Goal: Use online tool/utility: Utilize a website feature to perform a specific function

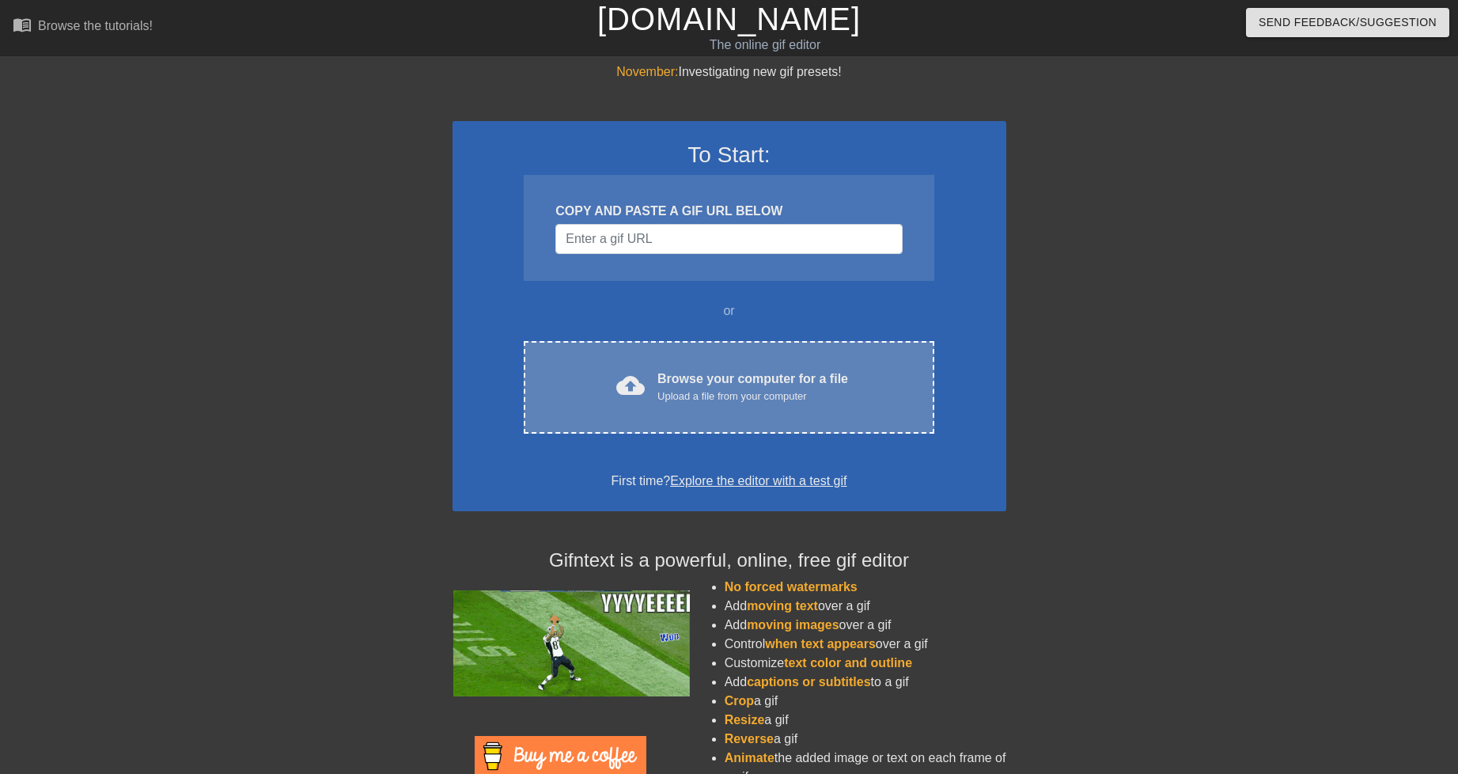
click at [684, 388] on div "Upload a file from your computer" at bounding box center [752, 396] width 191 height 16
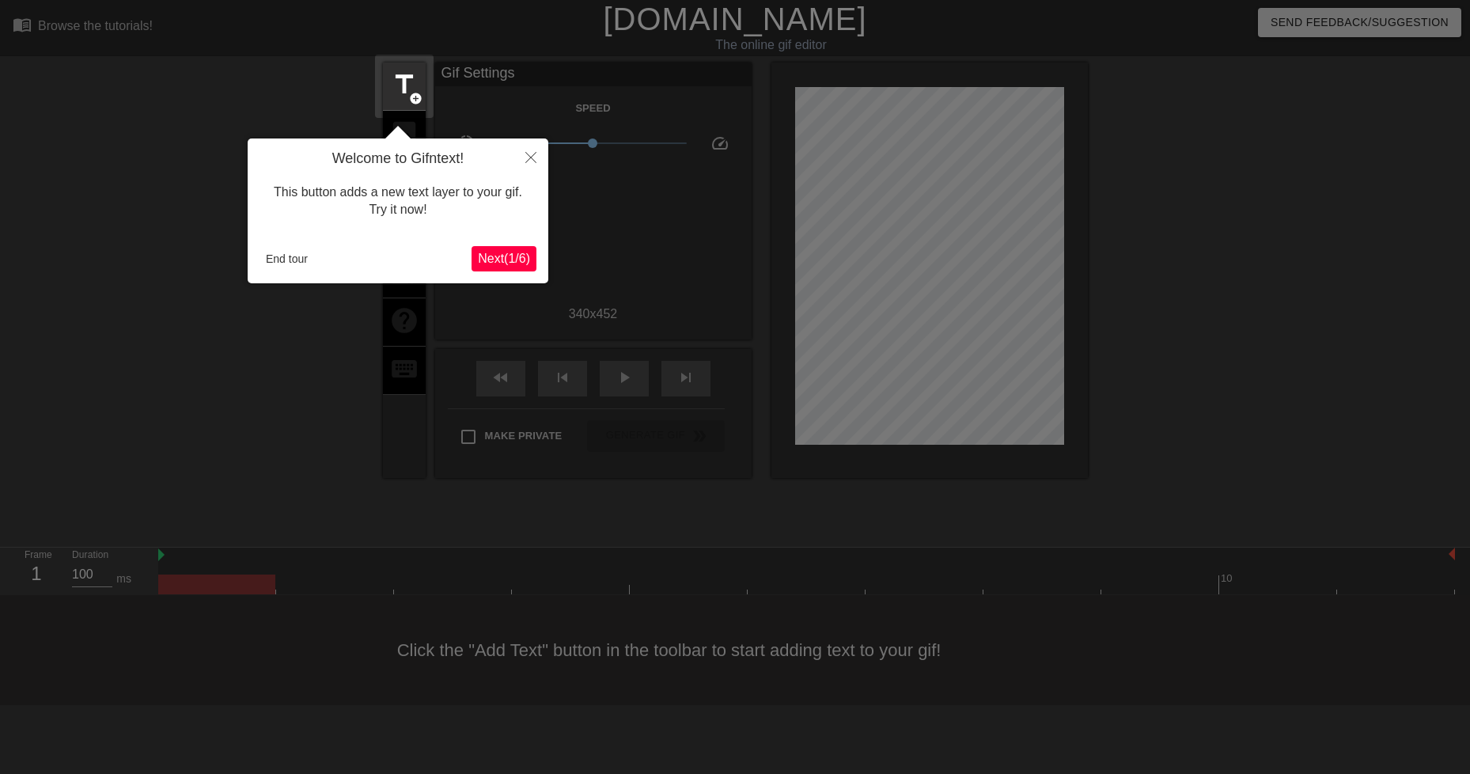
click at [496, 252] on span "Next ( 1 / 6 )" at bounding box center [504, 258] width 52 height 13
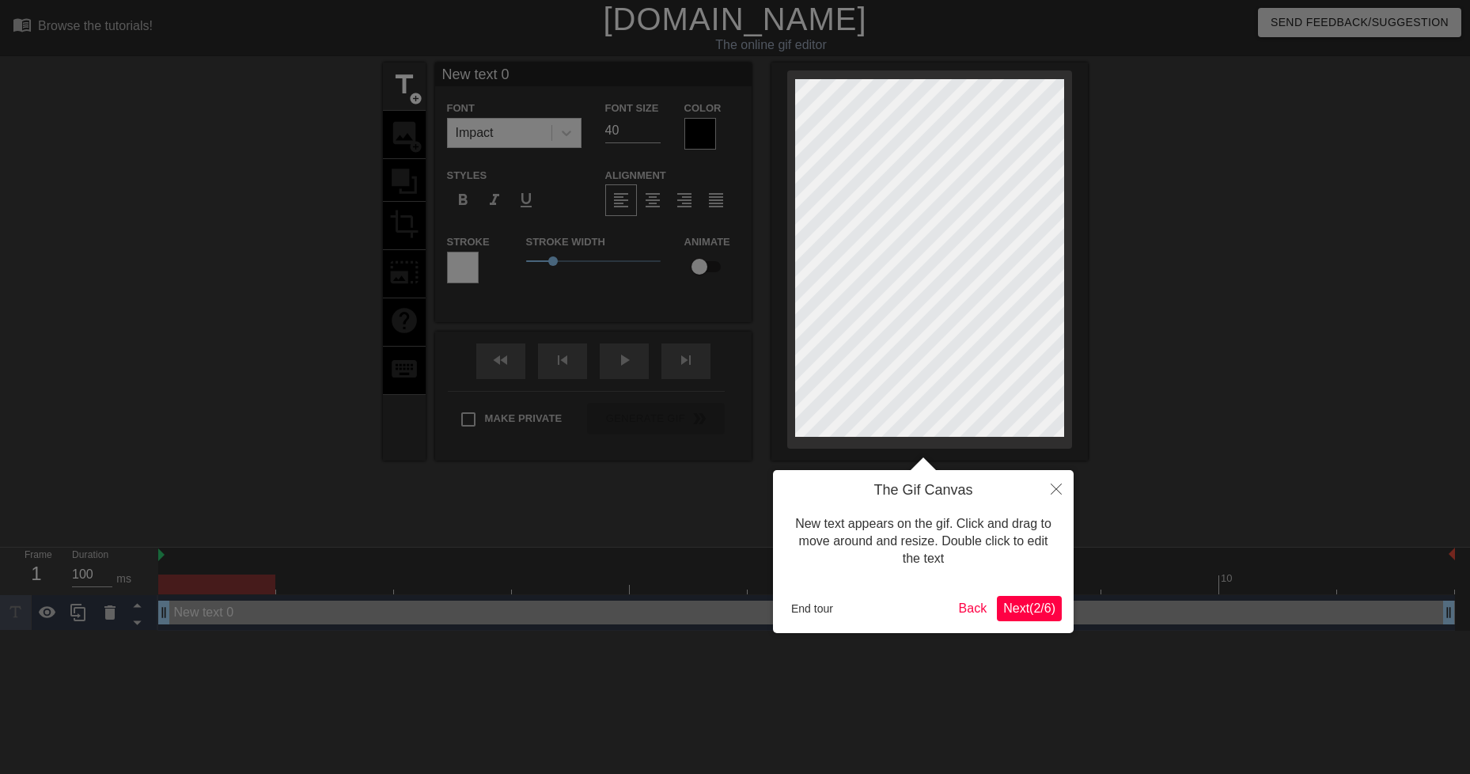
click at [1024, 608] on span "Next ( 2 / 6 )" at bounding box center [1029, 607] width 52 height 13
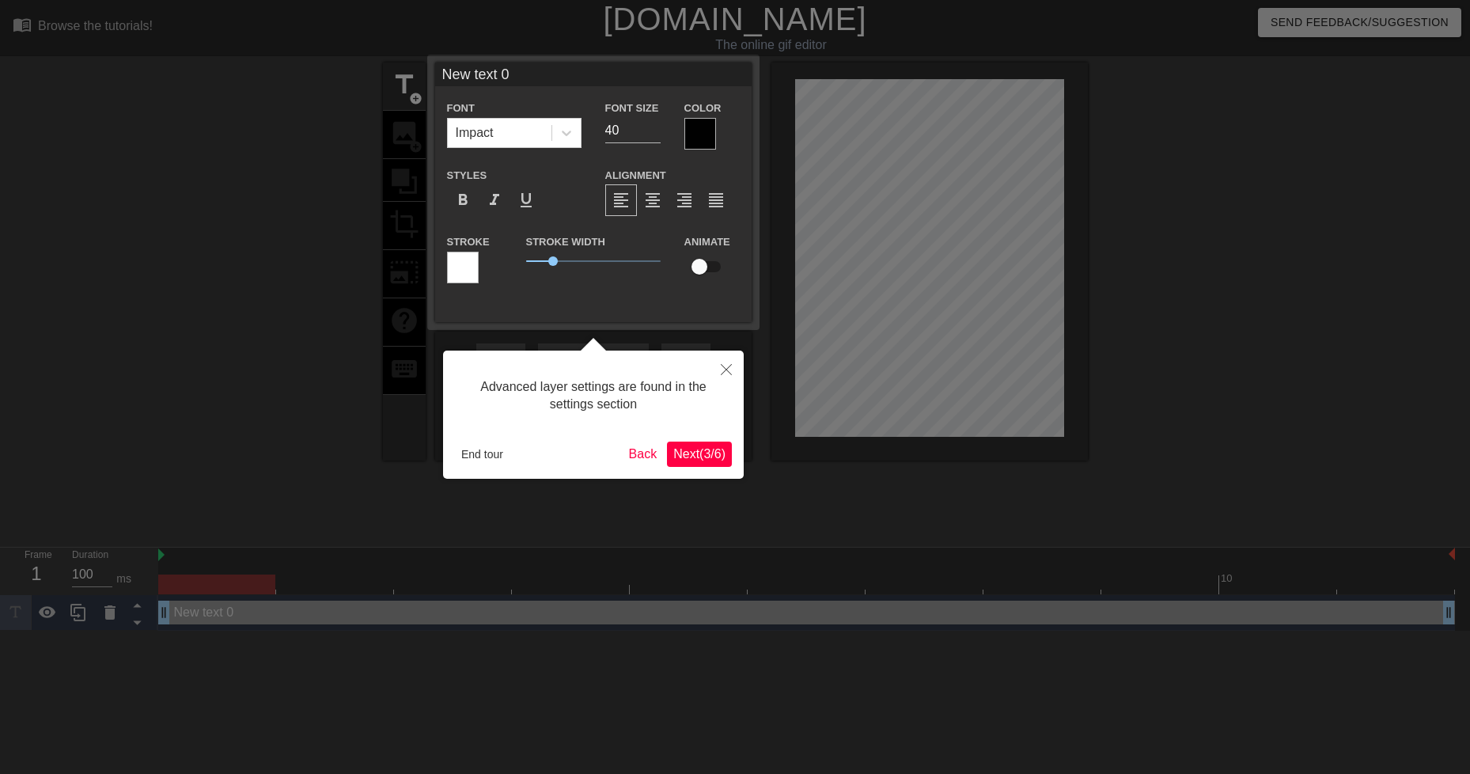
click at [709, 467] on div "Advanced layer settings are found in the settings section End tour Back Next ( …" at bounding box center [593, 414] width 301 height 128
click at [707, 447] on span "Next ( 3 / 6 )" at bounding box center [699, 453] width 52 height 13
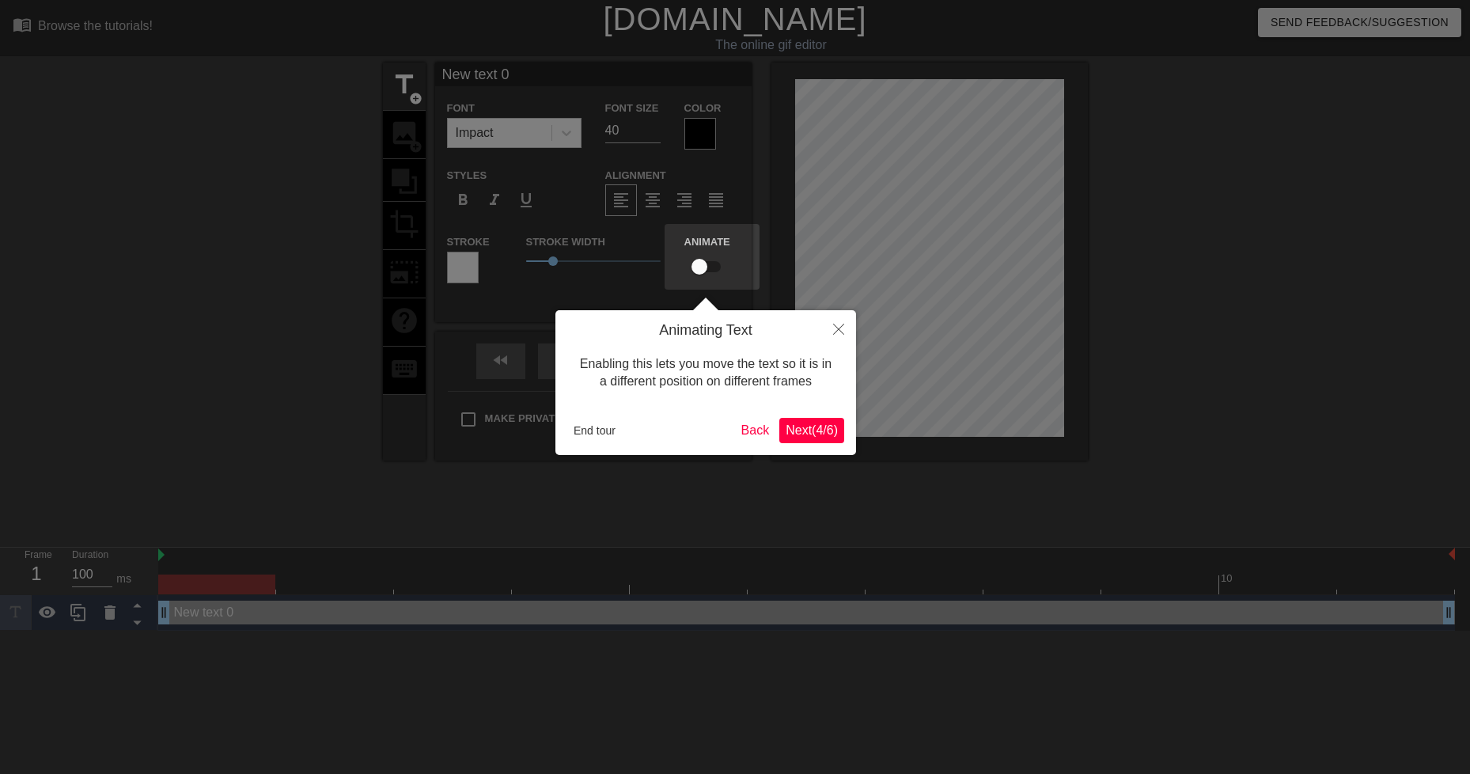
click at [801, 427] on span "Next ( 4 / 6 )" at bounding box center [812, 429] width 52 height 13
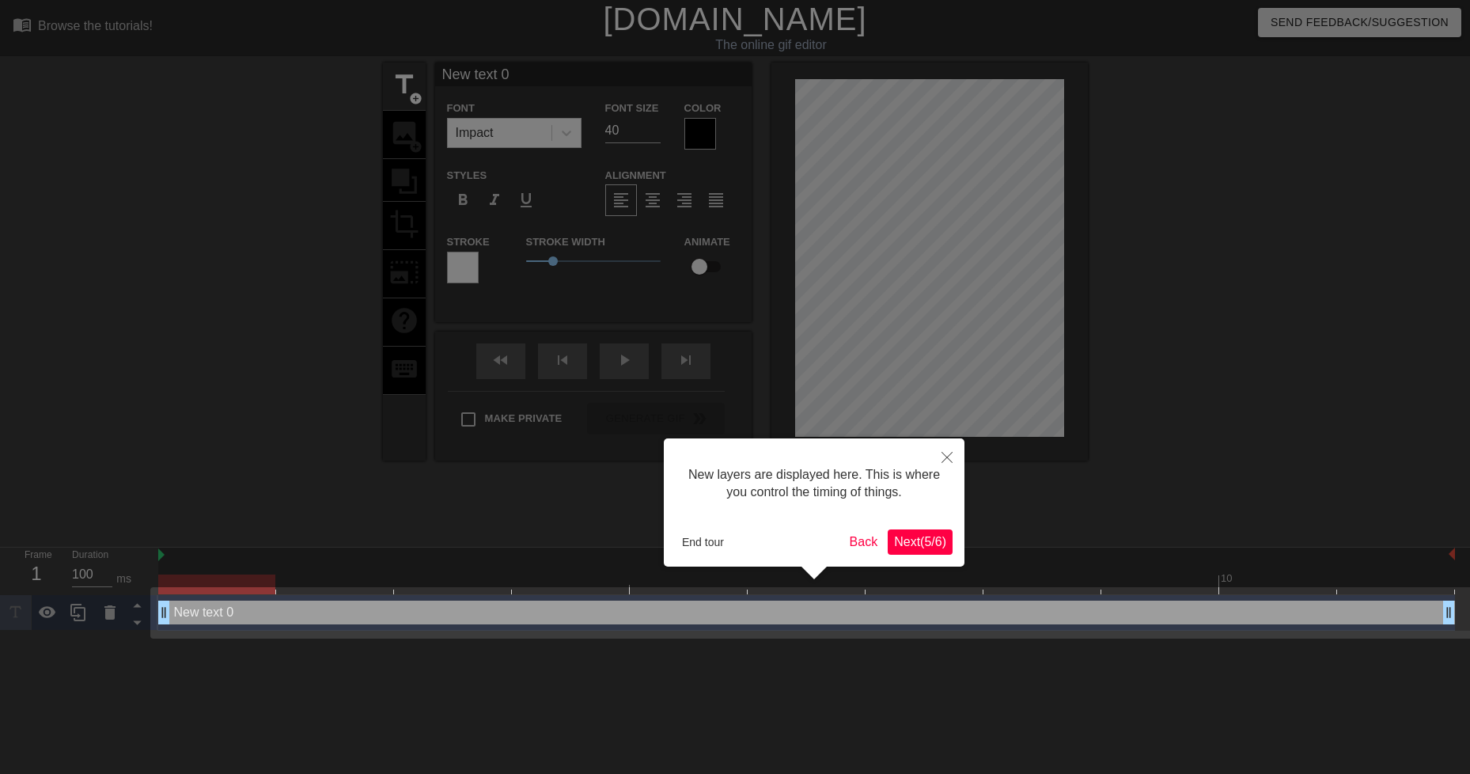
click at [928, 540] on span "Next ( 5 / 6 )" at bounding box center [920, 541] width 52 height 13
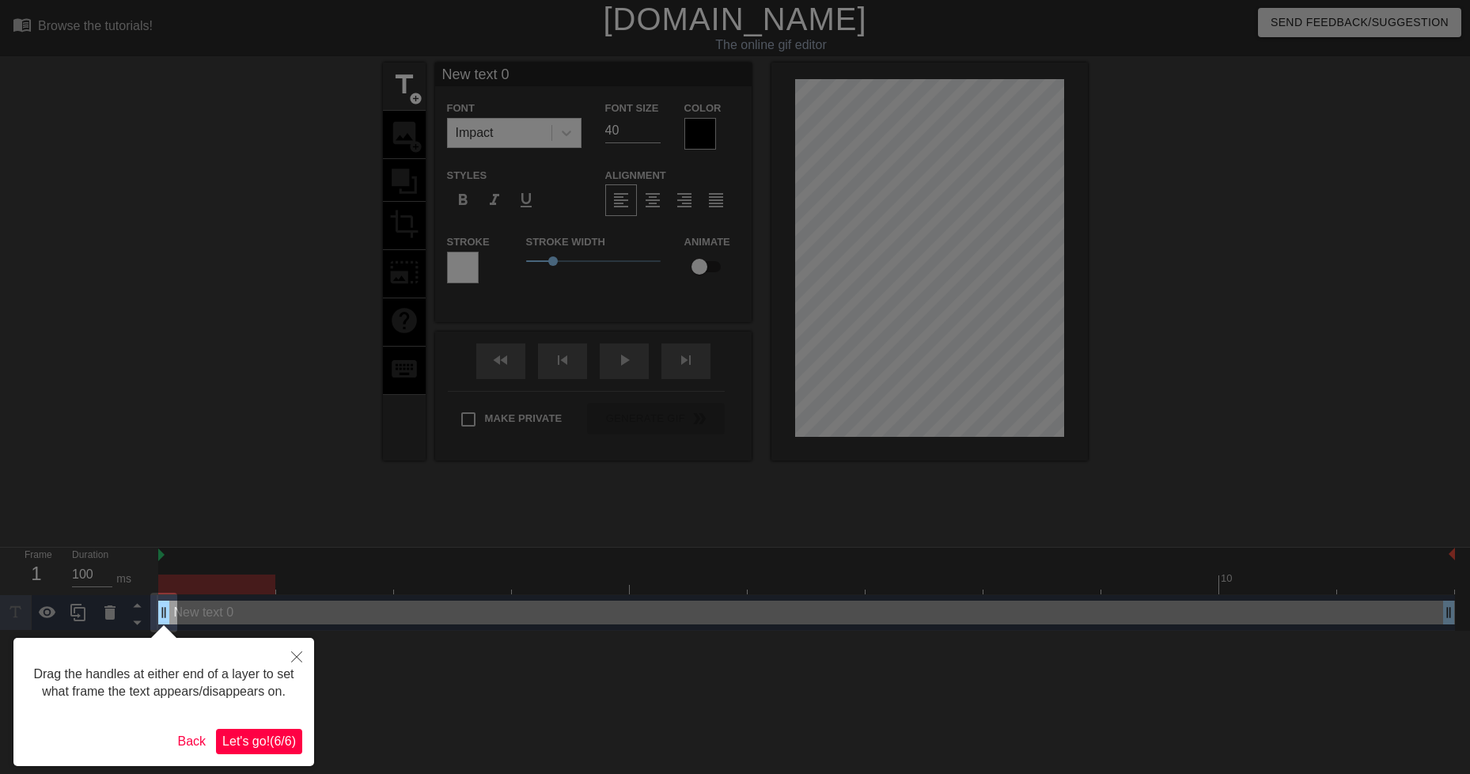
click at [285, 747] on span "Let's go! ( 6 / 6 )" at bounding box center [259, 740] width 74 height 13
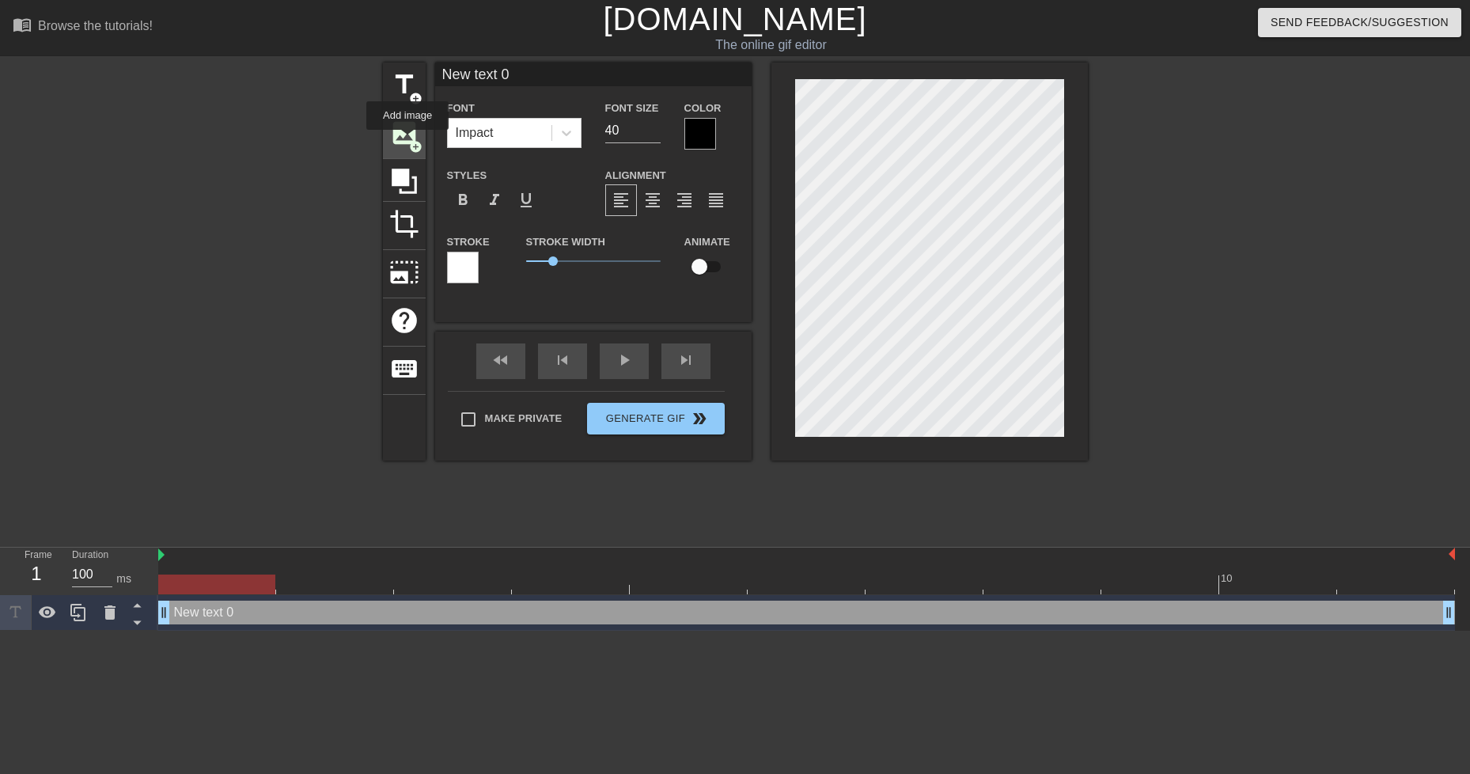
click at [407, 142] on span "image" at bounding box center [404, 133] width 30 height 30
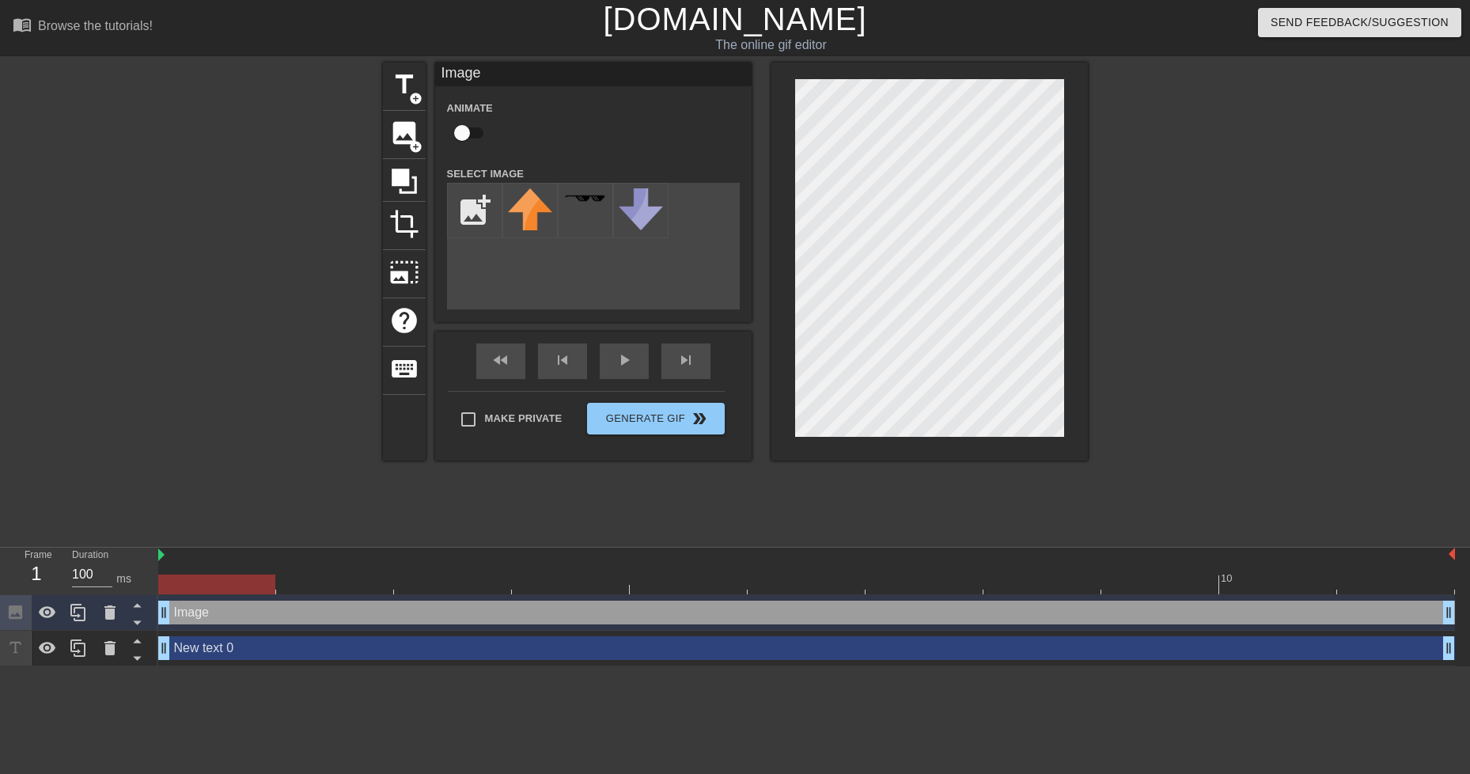
drag, startPoint x: 791, startPoint y: 302, endPoint x: 297, endPoint y: 646, distance: 601.3
click at [297, 646] on div "New text 0 drag_handle drag_handle" at bounding box center [806, 648] width 1297 height 24
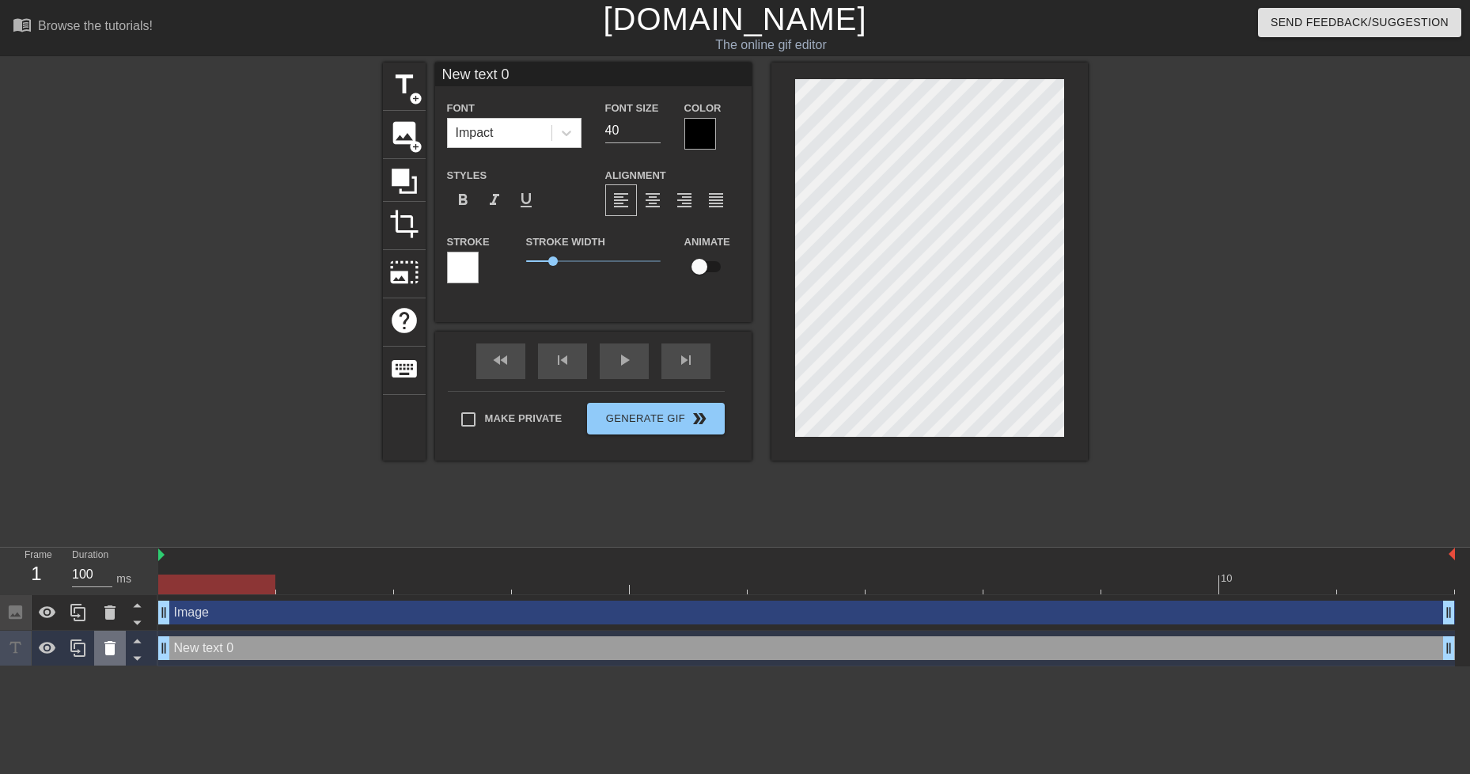
click at [123, 642] on div at bounding box center [110, 647] width 32 height 35
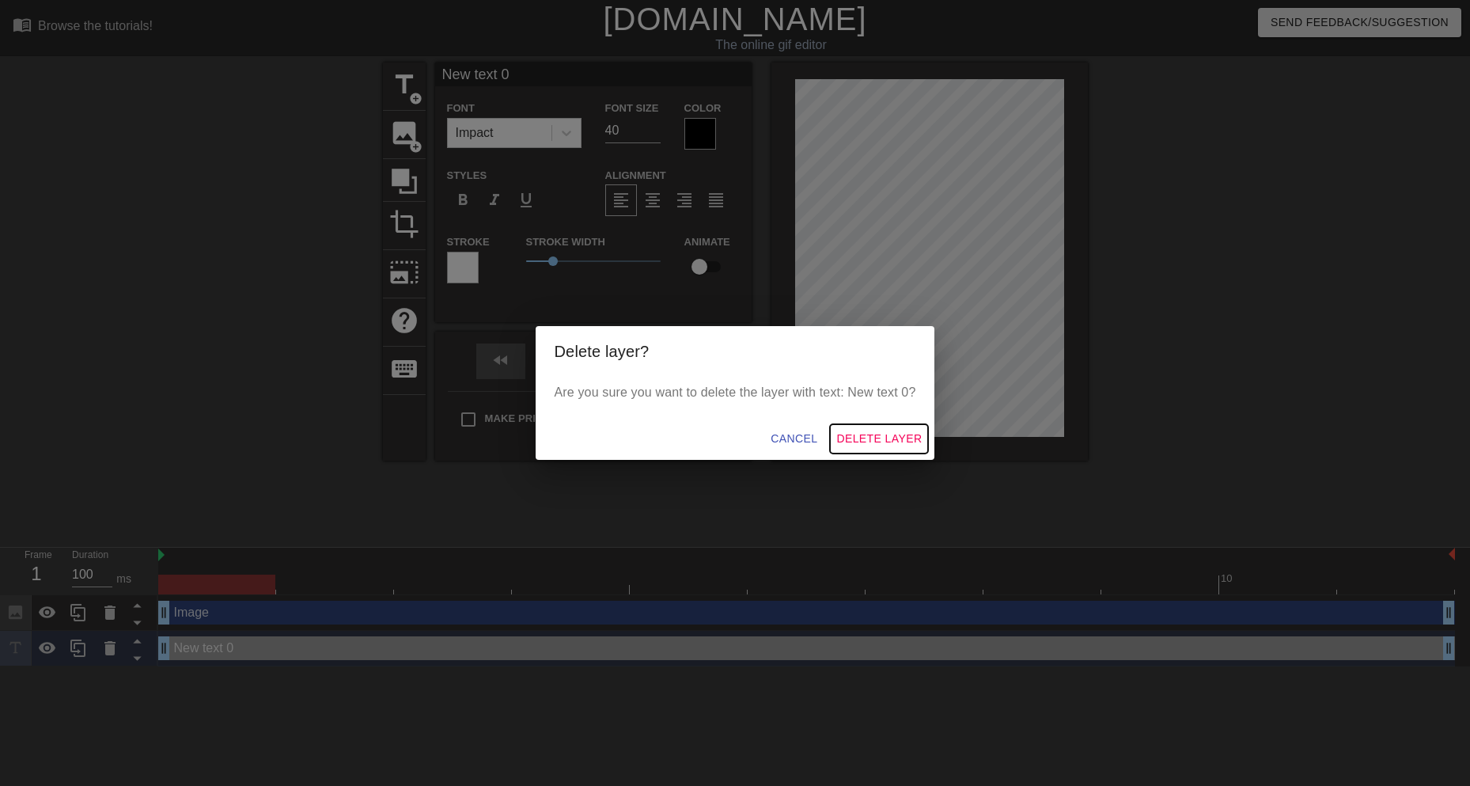
click at [867, 437] on span "Delete Layer" at bounding box center [878, 439] width 85 height 20
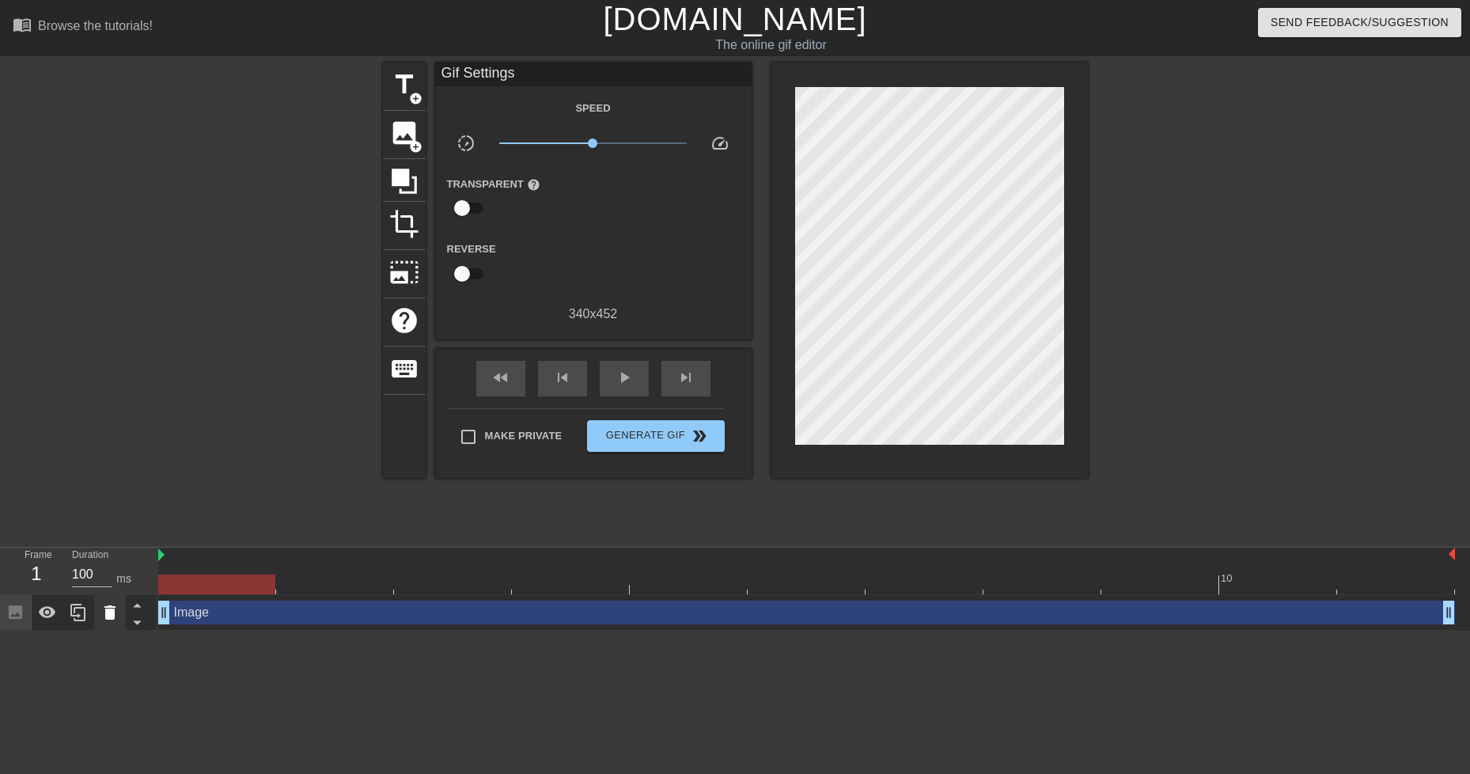
click at [112, 619] on icon at bounding box center [109, 612] width 11 height 14
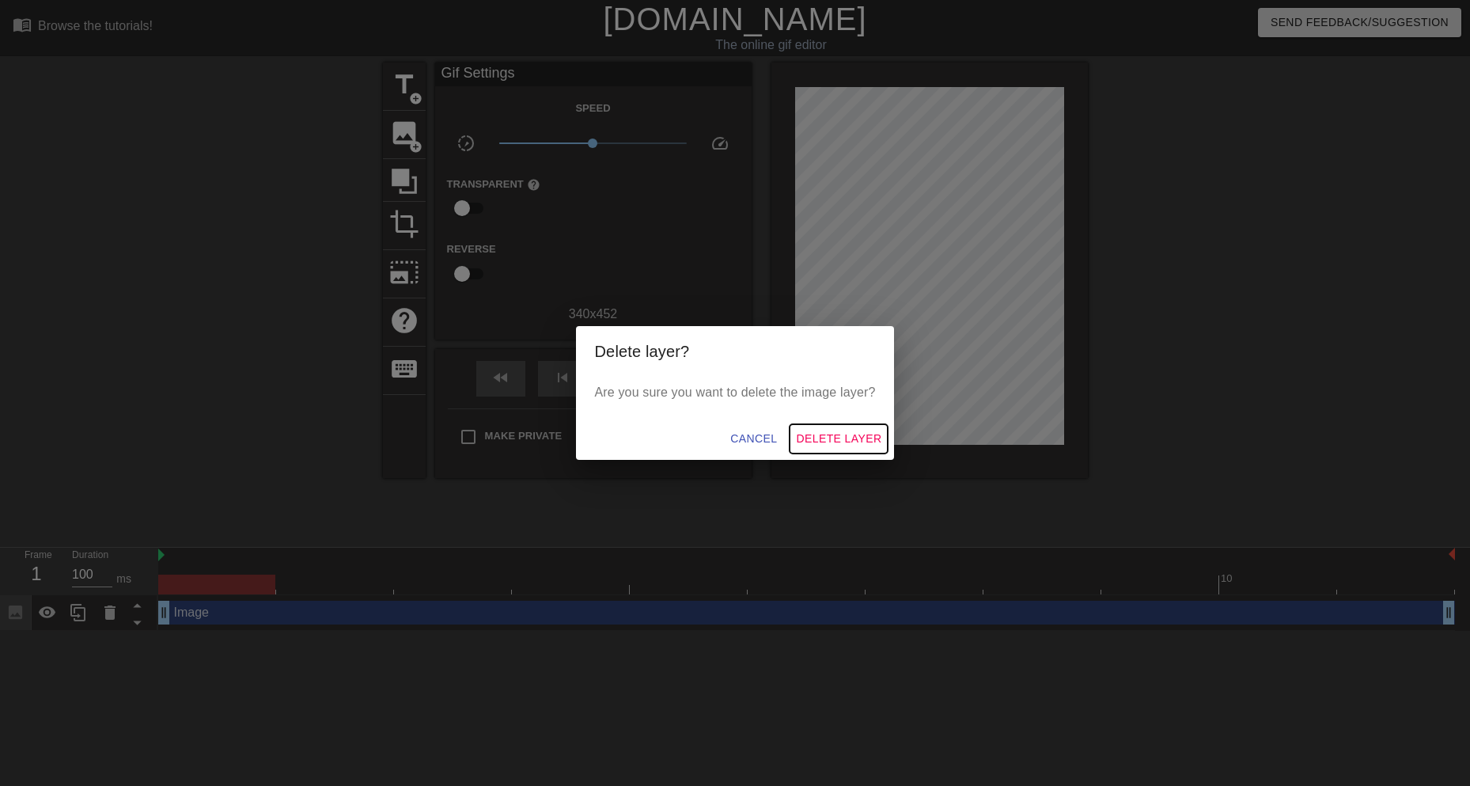
click at [838, 445] on span "Delete Layer" at bounding box center [838, 439] width 85 height 20
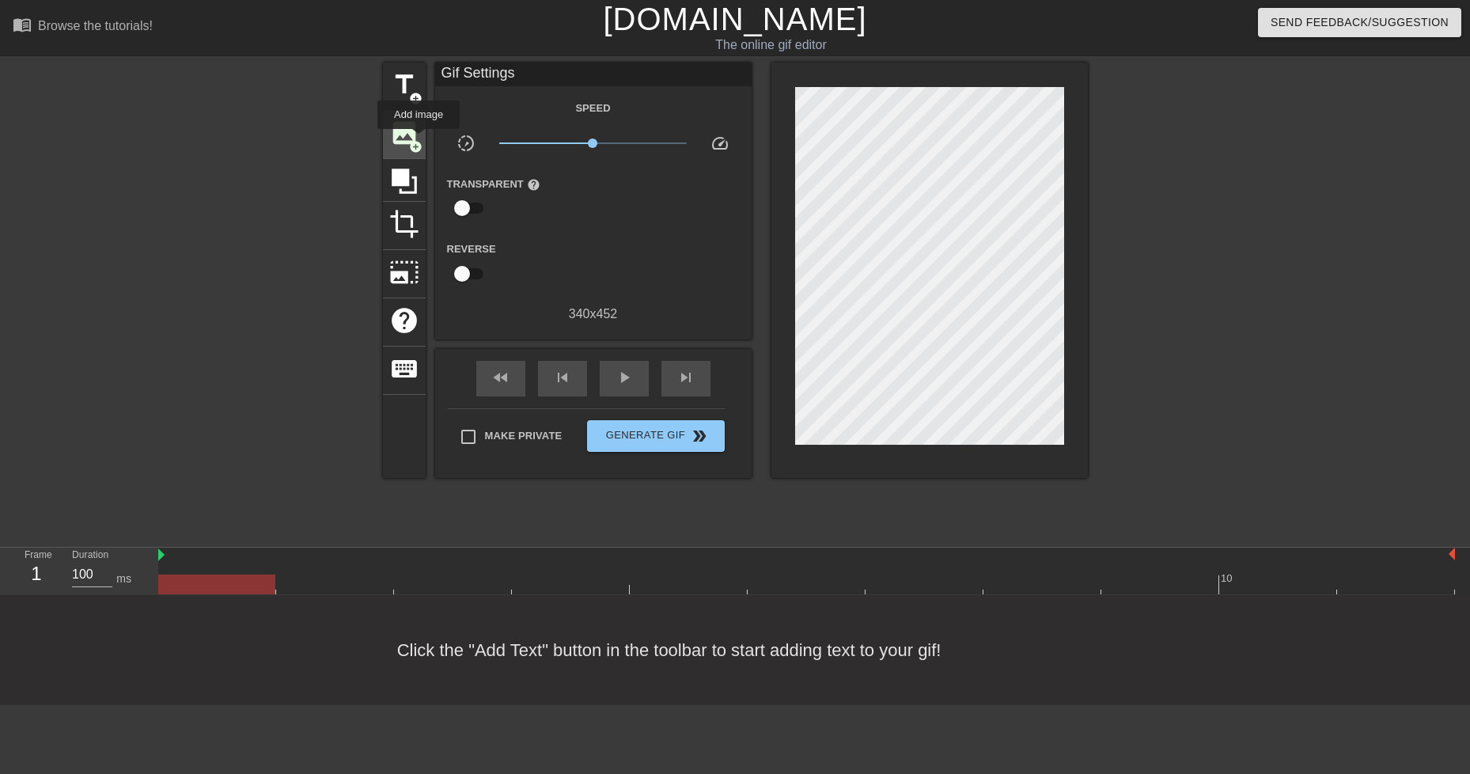
click at [418, 140] on span "add_circle" at bounding box center [415, 146] width 13 height 13
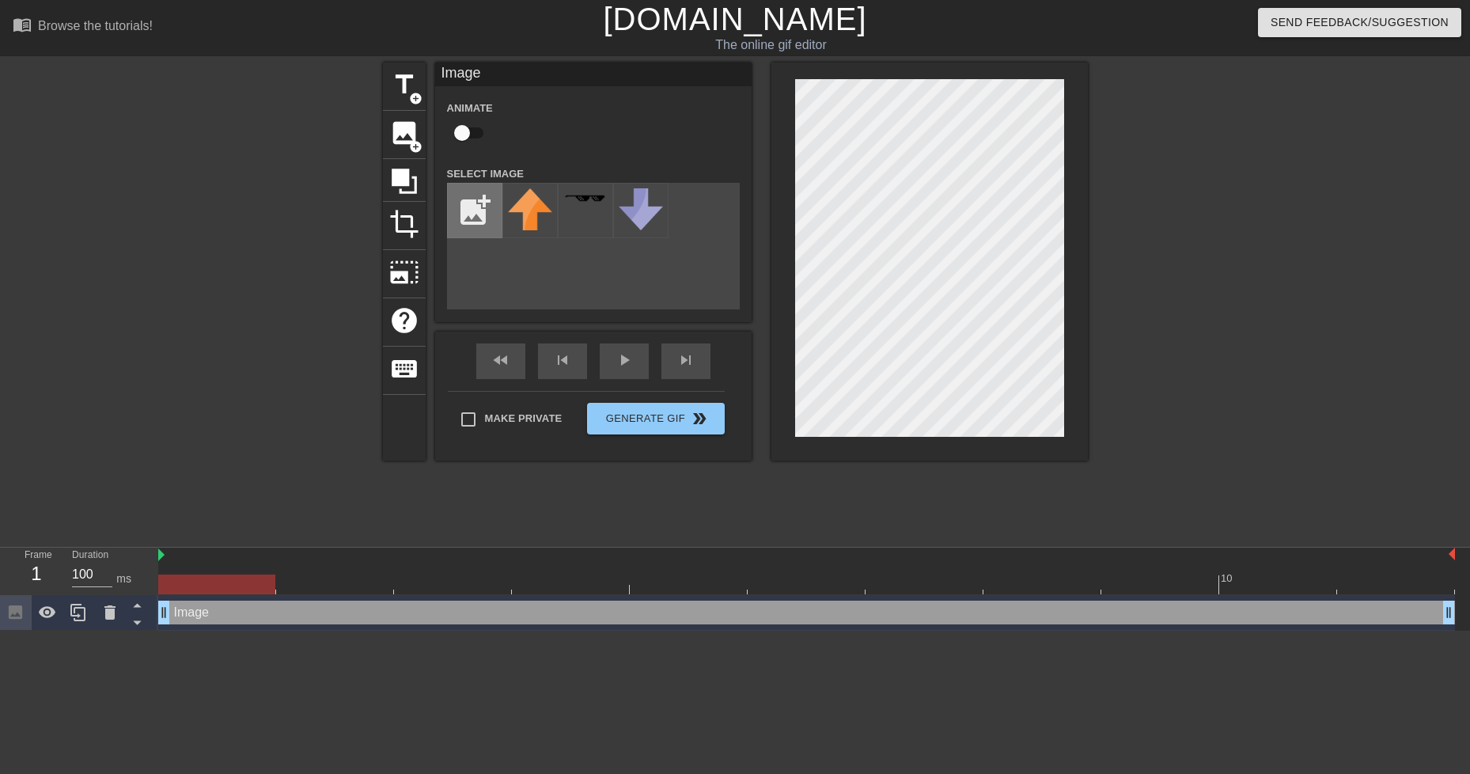
click at [487, 221] on input "file" at bounding box center [475, 211] width 54 height 54
type input "C:\fakepath\istockphoto-1369150014-612x612.jpg"
click at [540, 210] on img at bounding box center [530, 204] width 44 height 33
click at [1100, 91] on div "title add_circle image add_circle crop photo_size_select_large help keyboard Im…" at bounding box center [735, 299] width 1470 height 475
click at [925, 458] on div at bounding box center [929, 261] width 316 height 398
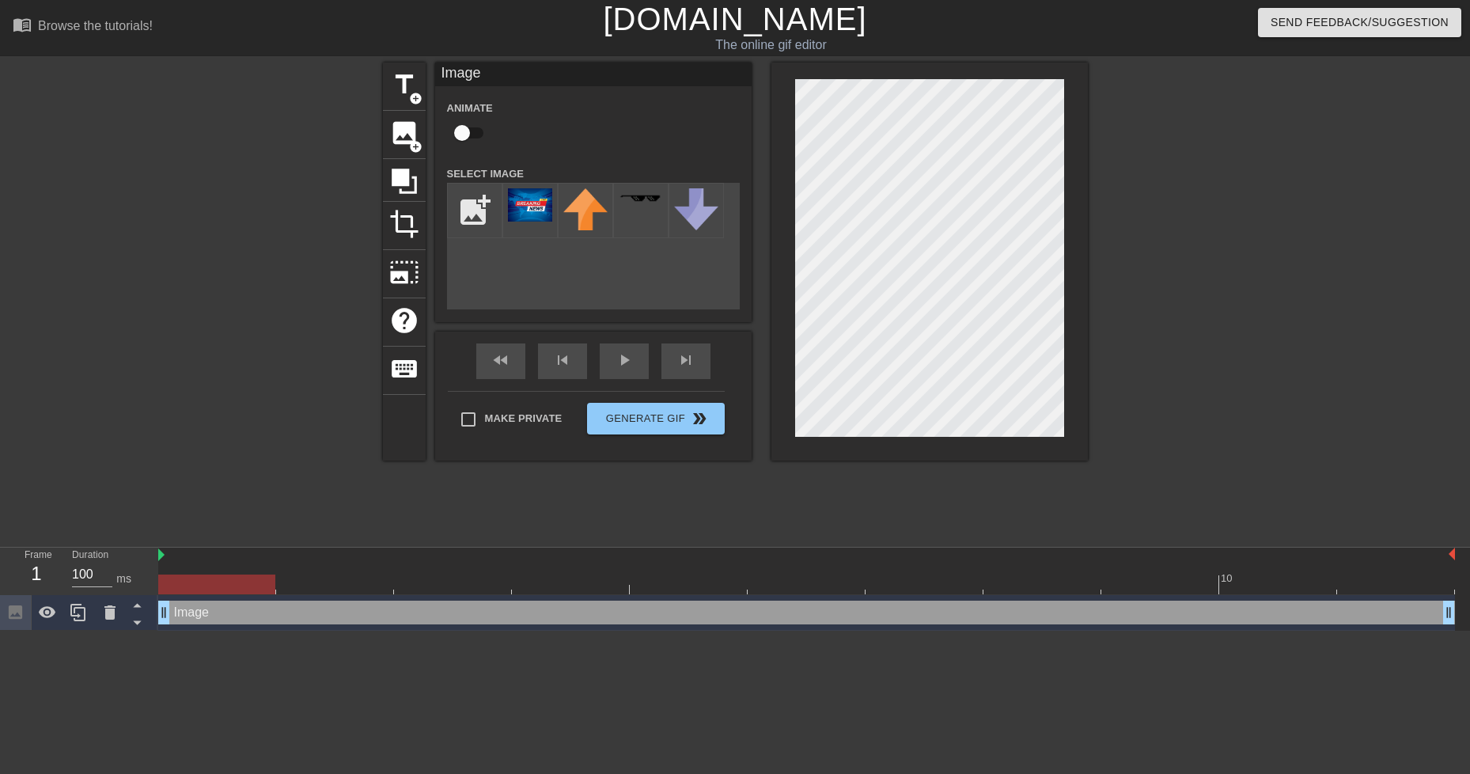
drag, startPoint x: 749, startPoint y: 606, endPoint x: 588, endPoint y: 616, distance: 161.7
click at [588, 616] on div "Image drag_handle drag_handle" at bounding box center [806, 612] width 1297 height 24
click at [232, 571] on div at bounding box center [217, 573] width 118 height 20
click at [230, 574] on div at bounding box center [217, 573] width 118 height 20
click at [234, 577] on div at bounding box center [216, 584] width 117 height 20
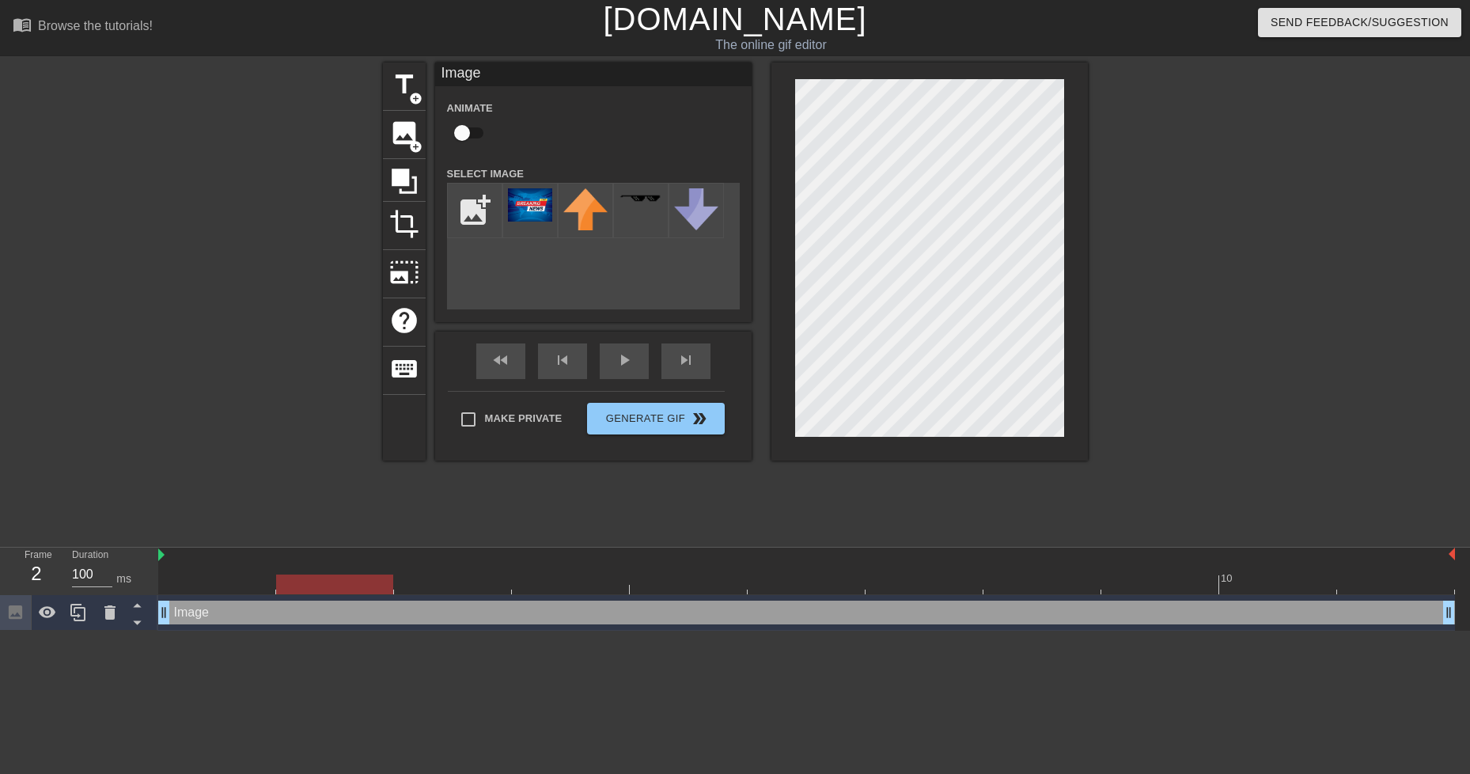
drag, startPoint x: 273, startPoint y: 577, endPoint x: 382, endPoint y: 580, distance: 109.2
click at [382, 580] on div at bounding box center [334, 584] width 117 height 20
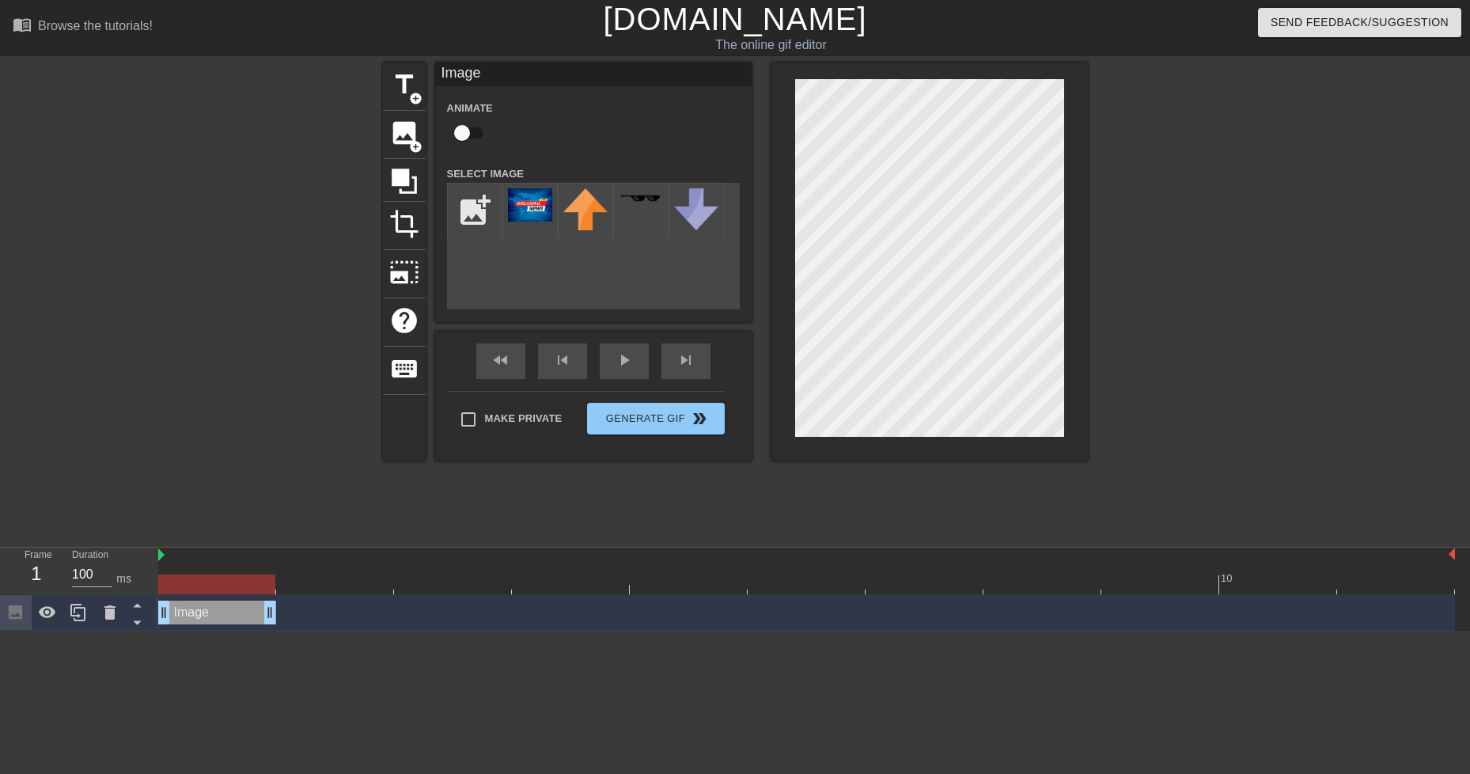
drag, startPoint x: 1448, startPoint y: 608, endPoint x: 199, endPoint y: 605, distance: 1249.9
click at [198, 589] on div at bounding box center [216, 584] width 117 height 20
click at [290, 453] on div at bounding box center [245, 299] width 237 height 475
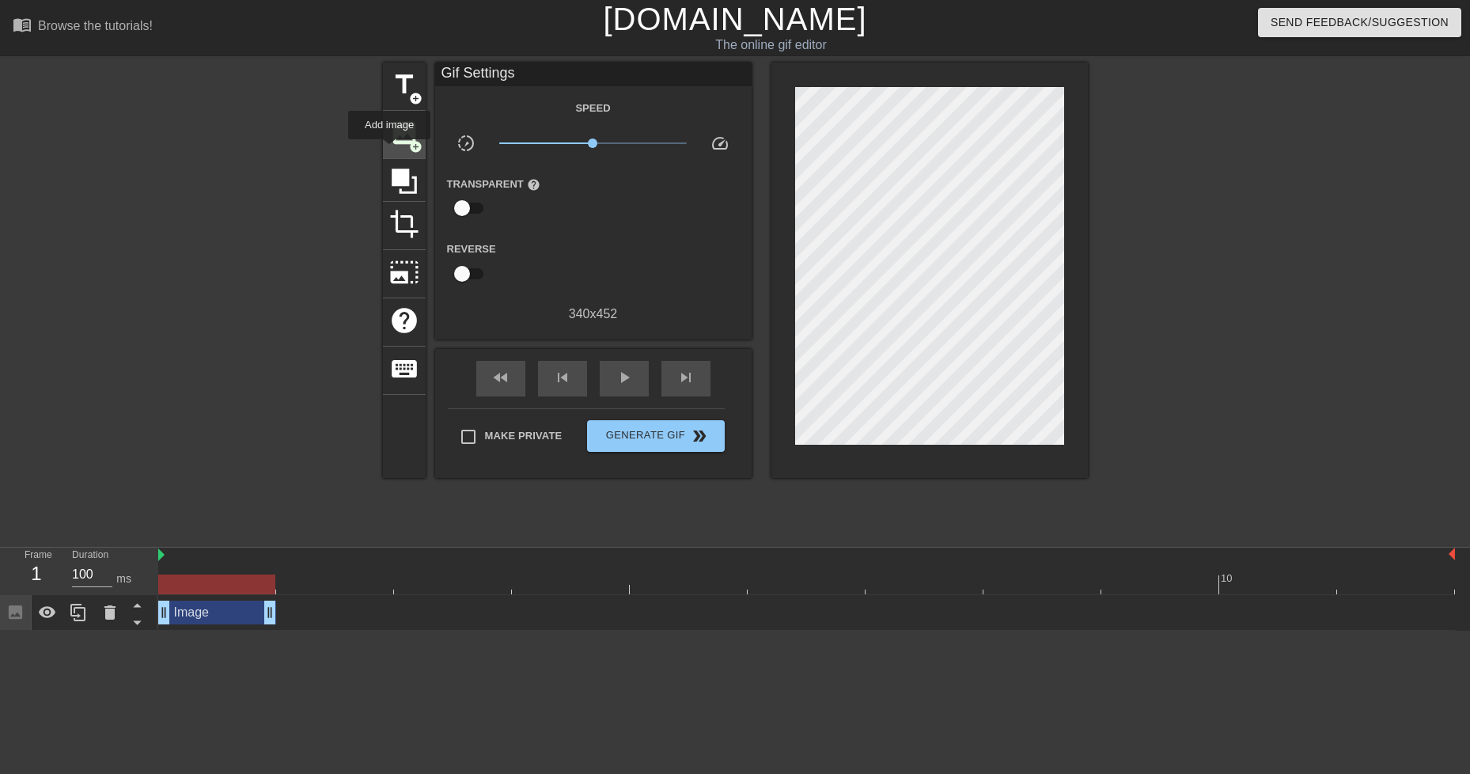
click at [389, 150] on div "image add_circle" at bounding box center [404, 135] width 43 height 48
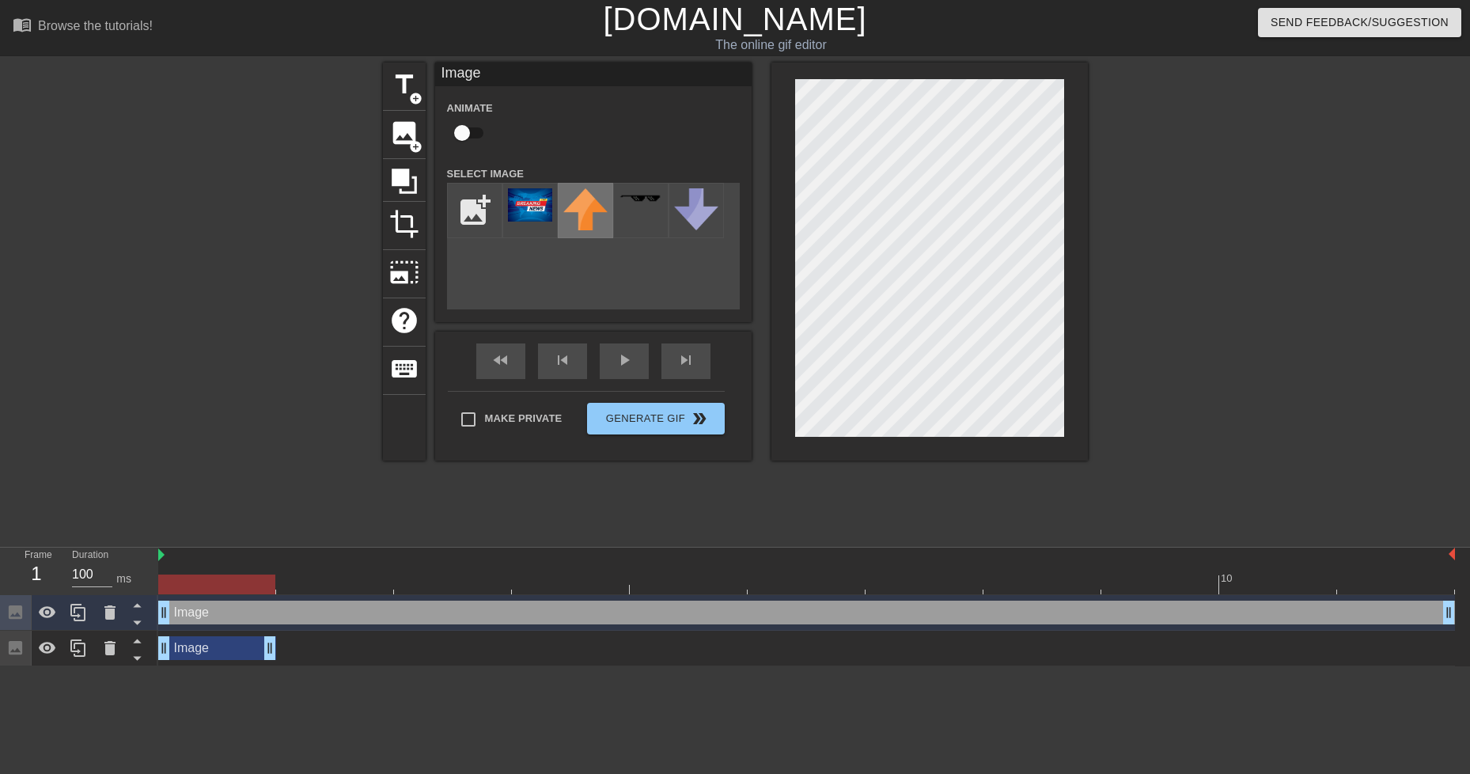
click at [567, 231] on div at bounding box center [585, 210] width 55 height 55
drag, startPoint x: 610, startPoint y: 219, endPoint x: 652, endPoint y: 339, distance: 126.6
click at [652, 339] on div "Image Animate Select Image add_photo_alternate fast_rewind skip_previous play_a…" at bounding box center [593, 261] width 316 height 398
click at [111, 646] on icon at bounding box center [109, 648] width 11 height 14
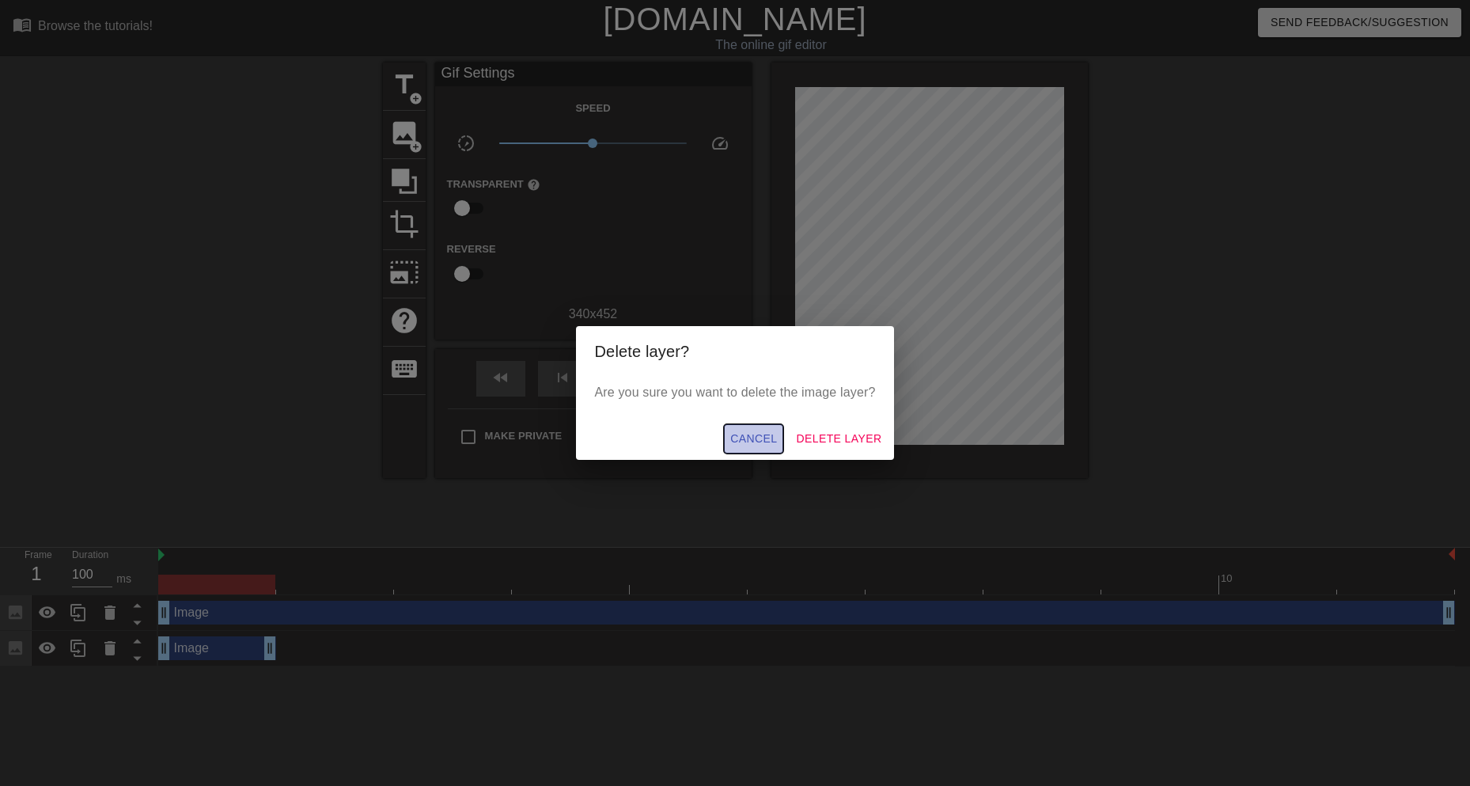
click at [746, 445] on span "Cancel" at bounding box center [753, 439] width 47 height 20
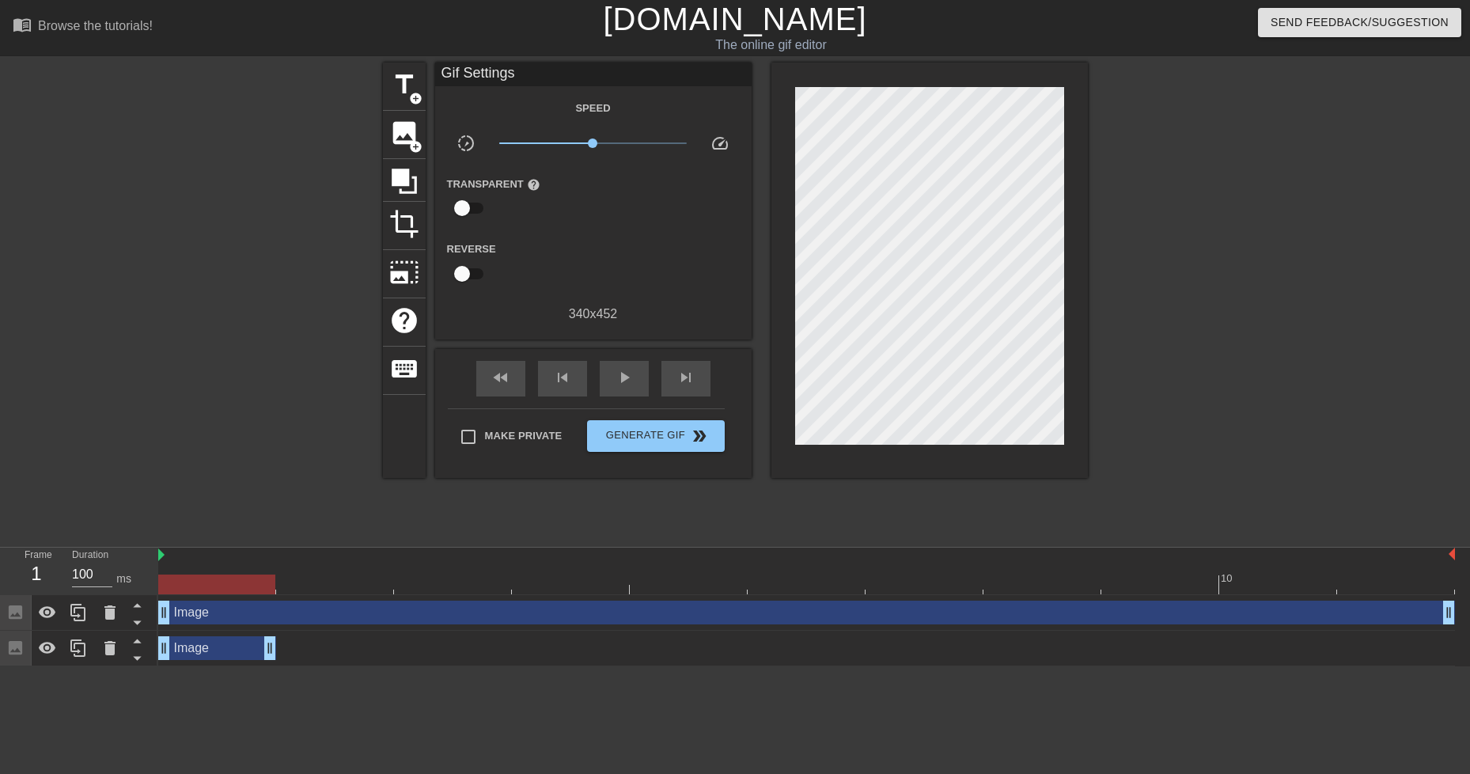
click at [227, 652] on div "Image drag_handle drag_handle" at bounding box center [217, 648] width 118 height 24
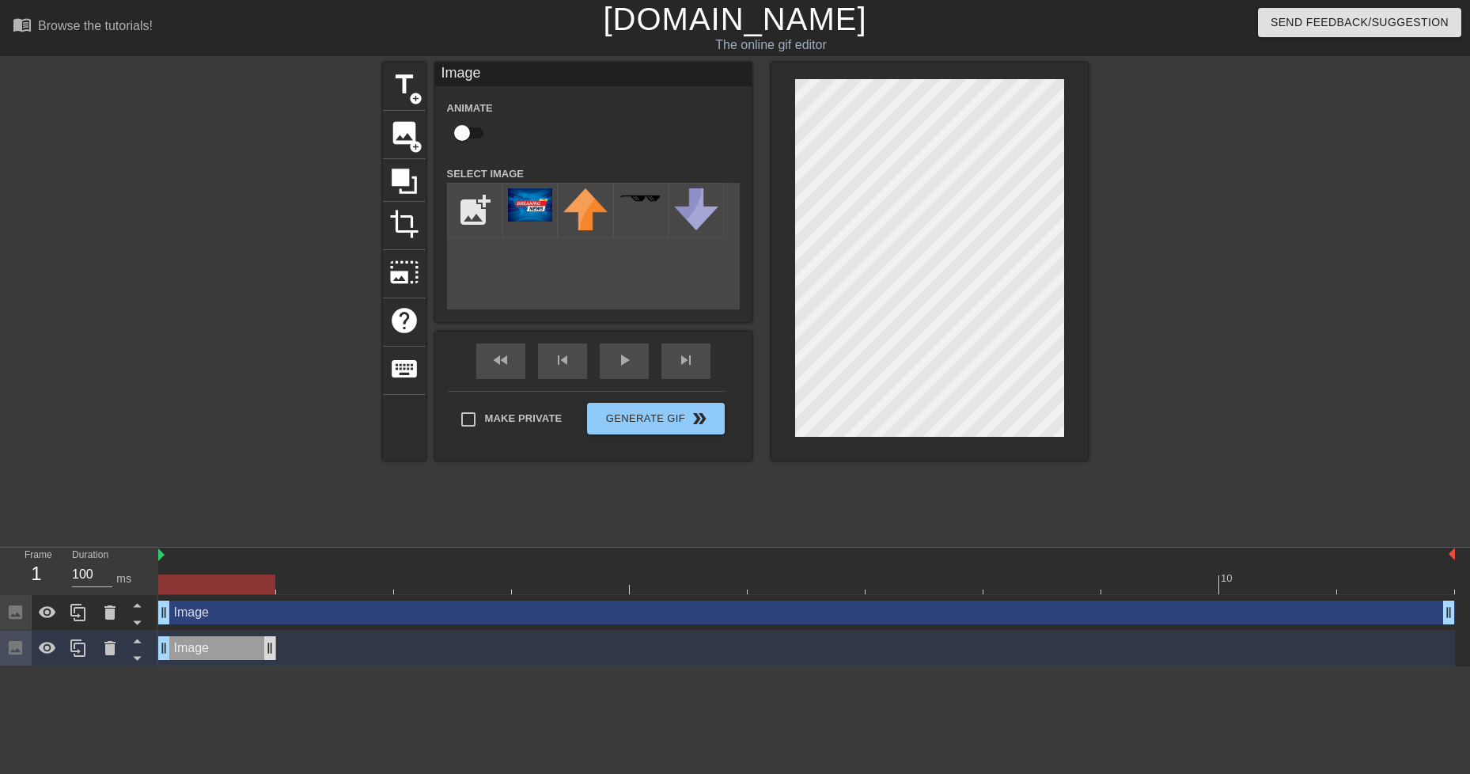
click at [263, 648] on div "Image drag_handle drag_handle" at bounding box center [217, 648] width 118 height 24
drag, startPoint x: 266, startPoint y: 648, endPoint x: 150, endPoint y: 646, distance: 116.3
click at [150, 646] on div "Frame 1 Duration 100 ms 10 Image drag_handle drag_handle Image drag_handle drag…" at bounding box center [735, 606] width 1470 height 119
click at [289, 616] on div "Image drag_handle drag_handle" at bounding box center [806, 612] width 1297 height 24
